Goal: Task Accomplishment & Management: Manage account settings

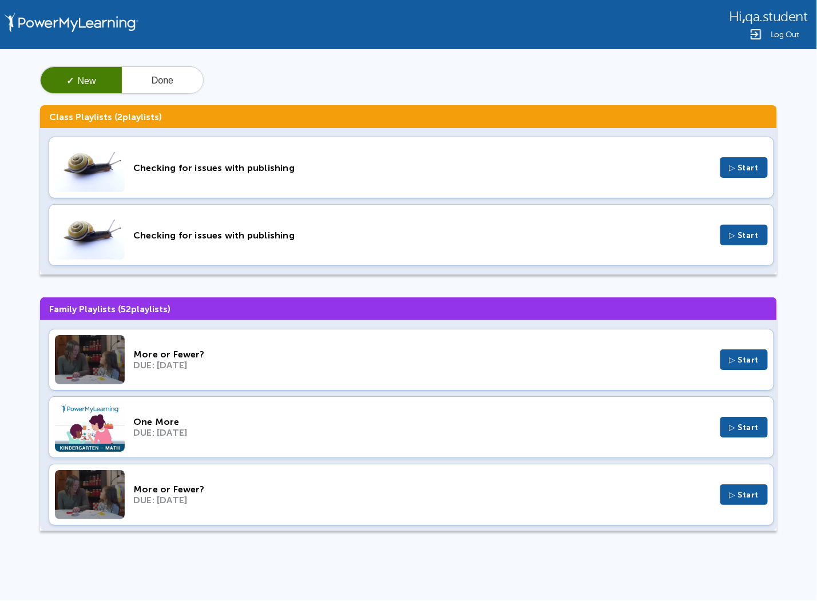
click at [784, 34] on span "Log Out" at bounding box center [785, 34] width 29 height 9
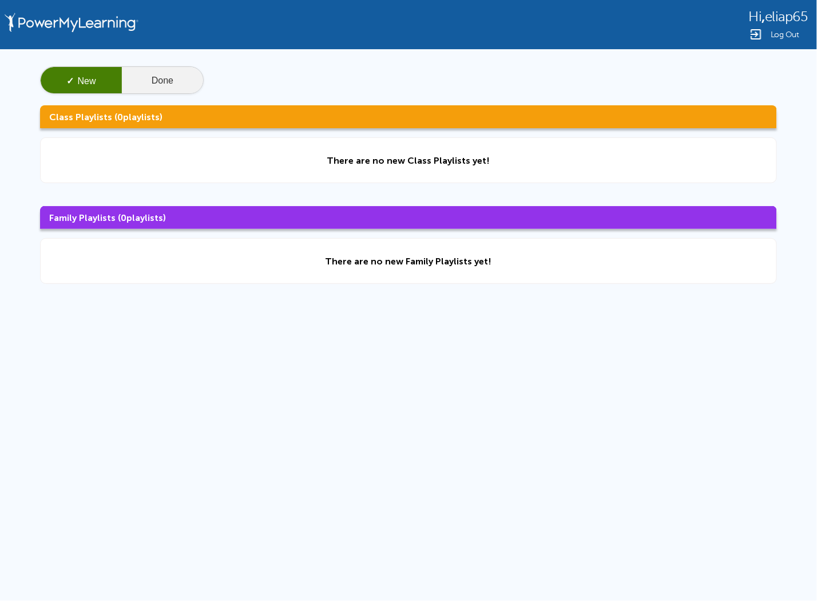
click at [159, 74] on button "Done" at bounding box center [162, 80] width 81 height 27
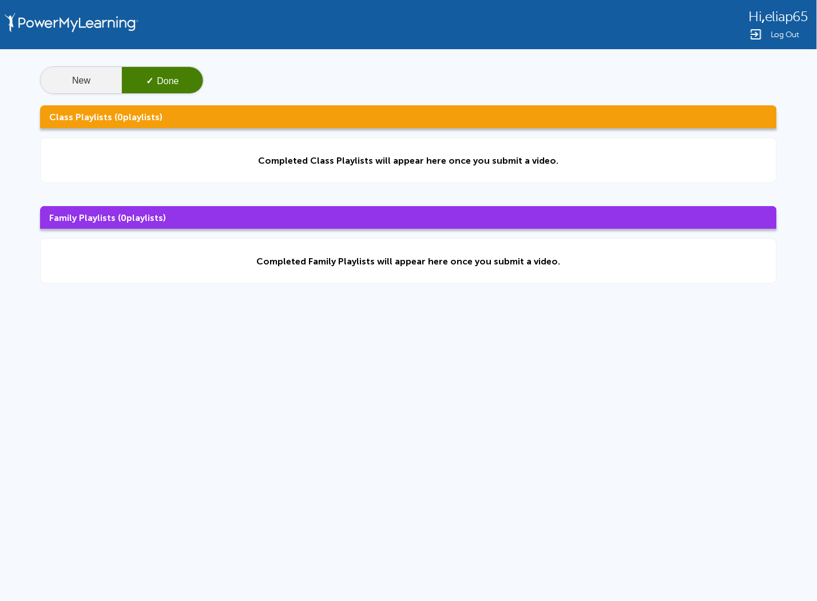
click at [105, 78] on button "New" at bounding box center [81, 80] width 81 height 27
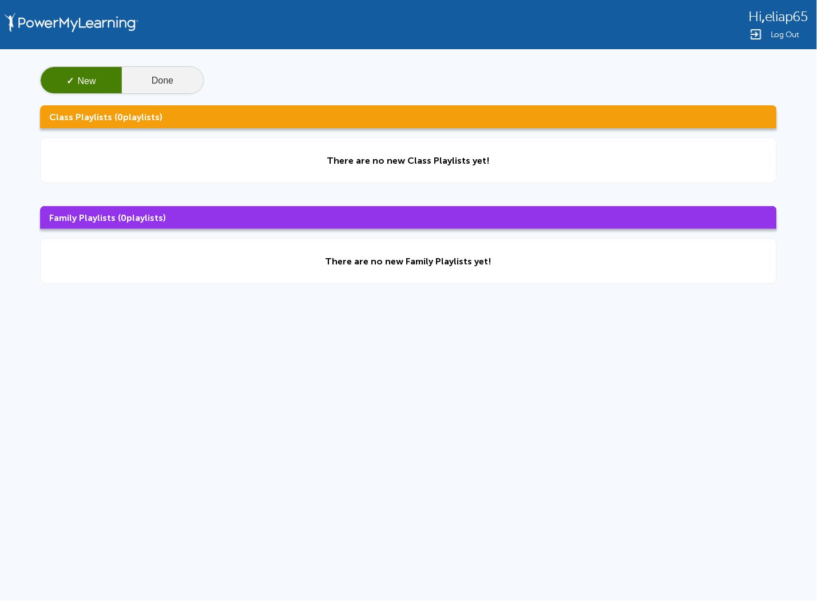
click at [185, 77] on button "Done" at bounding box center [162, 80] width 81 height 27
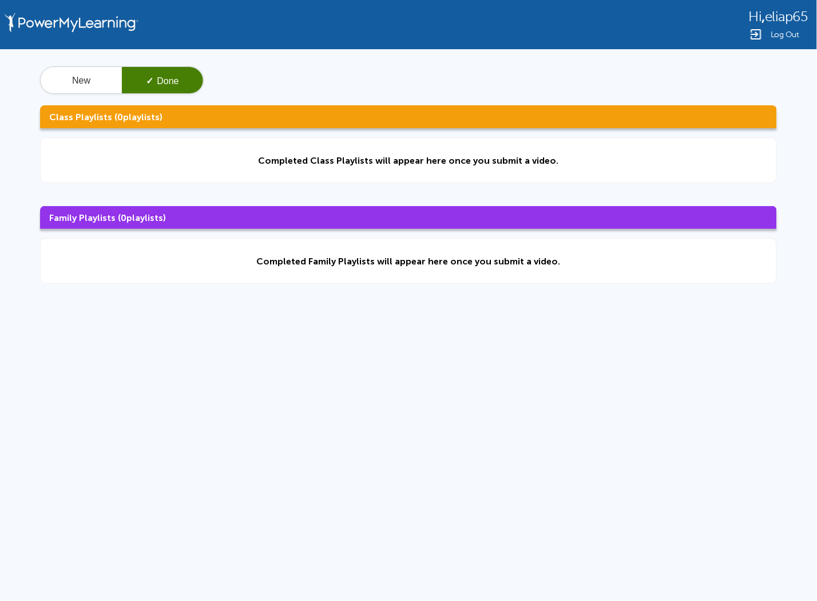
click at [783, 33] on span "Log Out" at bounding box center [785, 34] width 29 height 9
